Goal: Task Accomplishment & Management: Manage account settings

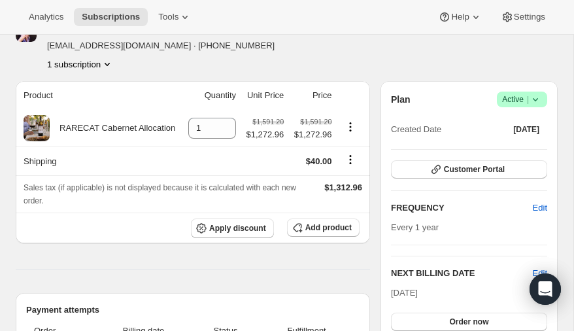
scroll to position [56, 0]
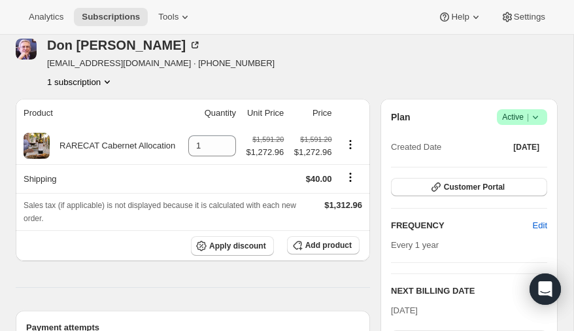
click at [537, 116] on icon at bounding box center [535, 117] width 5 height 3
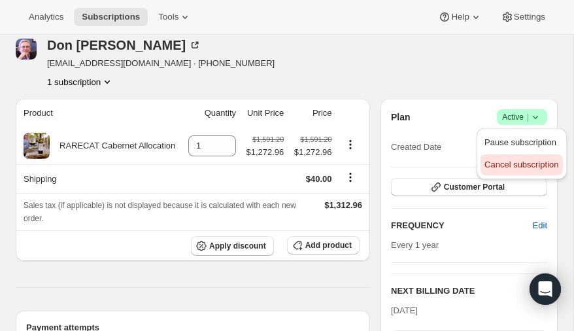
click at [512, 163] on span "Cancel subscription" at bounding box center [521, 164] width 74 height 10
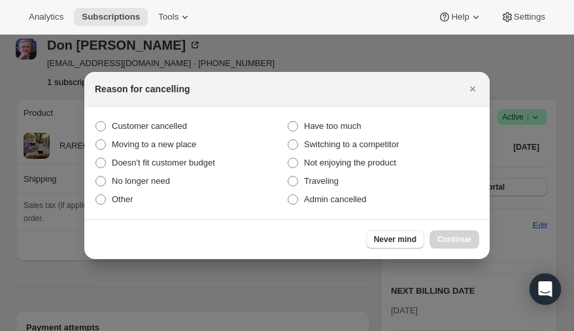
scroll to position [0, 0]
click at [101, 201] on span ":rbk:" at bounding box center [100, 199] width 10 height 10
click at [96, 195] on input "Other" at bounding box center [95, 194] width 1 height 1
radio input "true"
click at [456, 237] on span "Continue" at bounding box center [454, 239] width 34 height 10
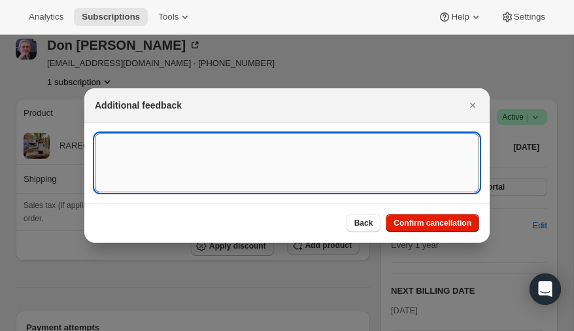
click at [220, 150] on textarea ":rbk:" at bounding box center [287, 162] width 384 height 59
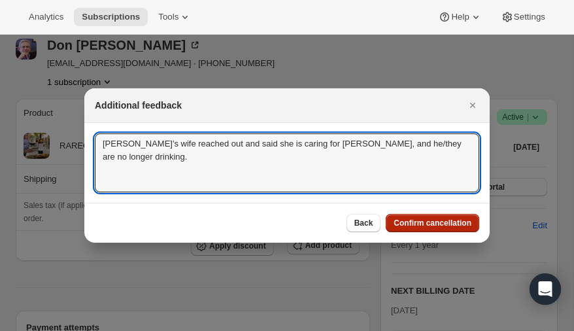
type textarea "[PERSON_NAME]'s wife reached out and said she is caring for [PERSON_NAME], and …"
click at [439, 220] on span "Confirm cancellation" at bounding box center [432, 223] width 78 height 10
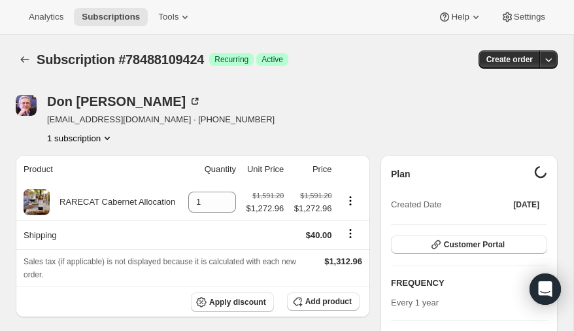
scroll to position [56, 0]
